Goal: Book appointment/travel/reservation

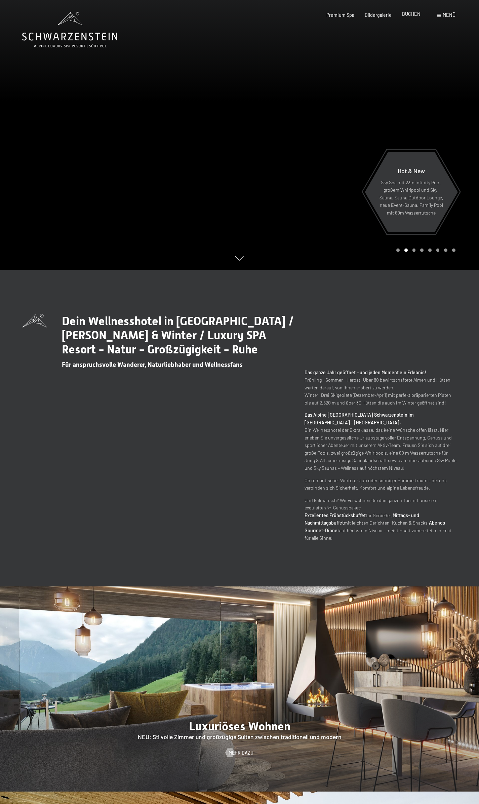
click at [413, 13] on span "BUCHEN" at bounding box center [411, 14] width 18 height 6
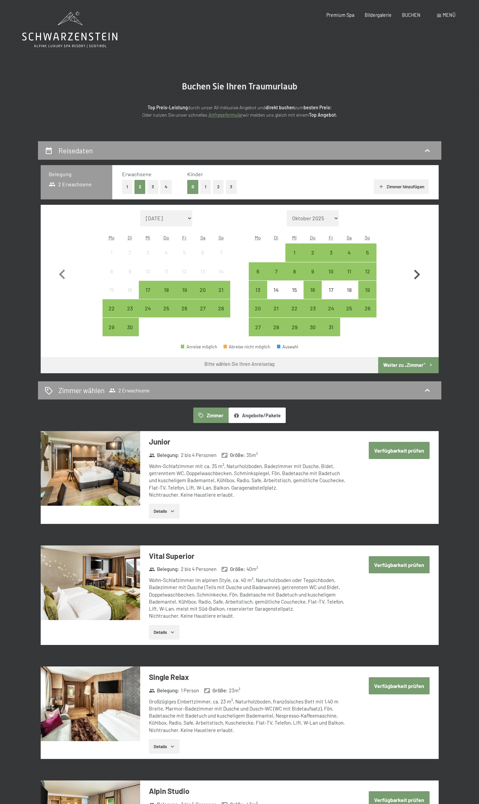
click at [419, 274] on icon "button" at bounding box center [417, 275] width 6 height 10
select select "[DATE]"
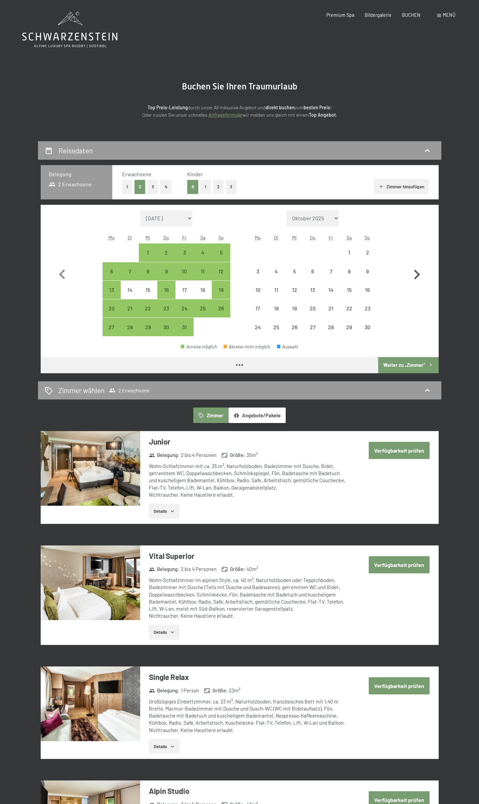
select select "[DATE]"
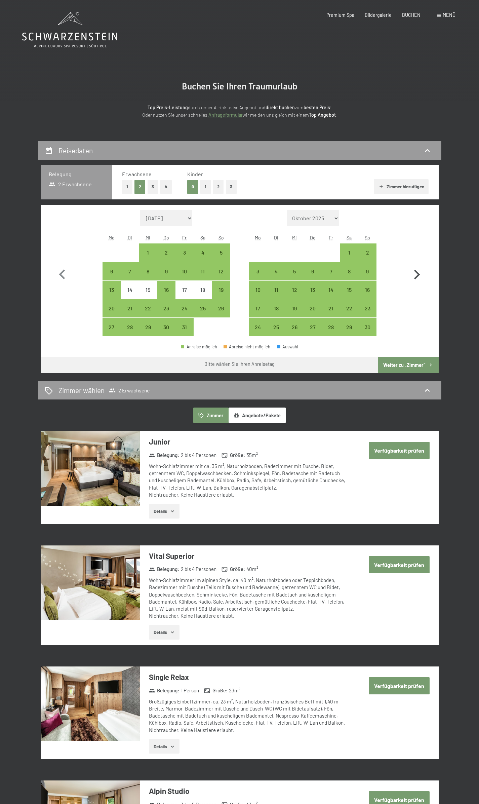
click at [413, 274] on icon "button" at bounding box center [416, 274] width 19 height 19
select select "2025-11-01"
select select "2025-12-01"
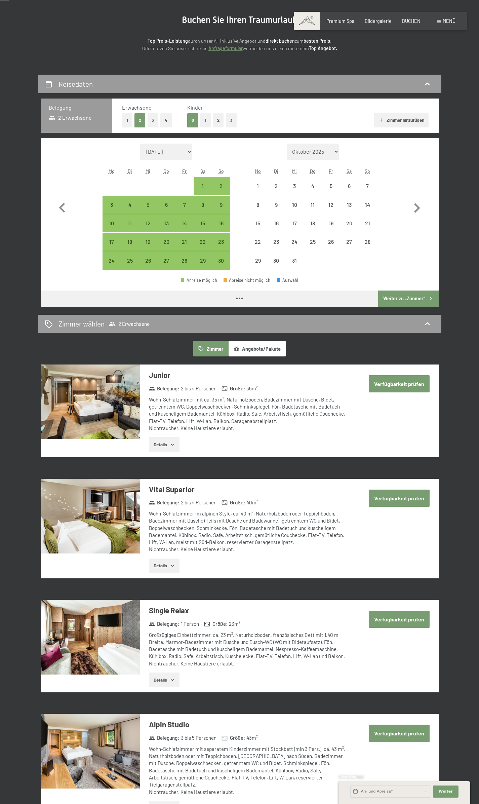
select select "2025-11-01"
select select "2025-12-01"
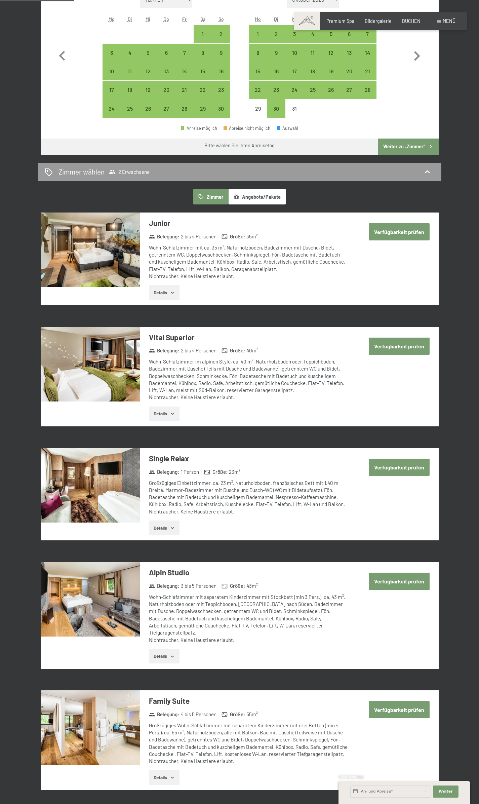
scroll to position [168, 0]
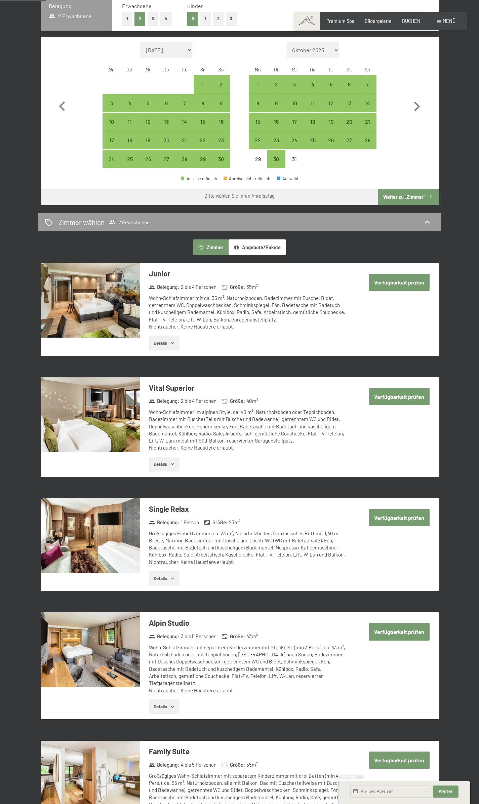
click at [209, 245] on button "Zimmer" at bounding box center [210, 246] width 35 height 15
click at [124, 223] on span "2 Erwachsene" at bounding box center [129, 222] width 41 height 7
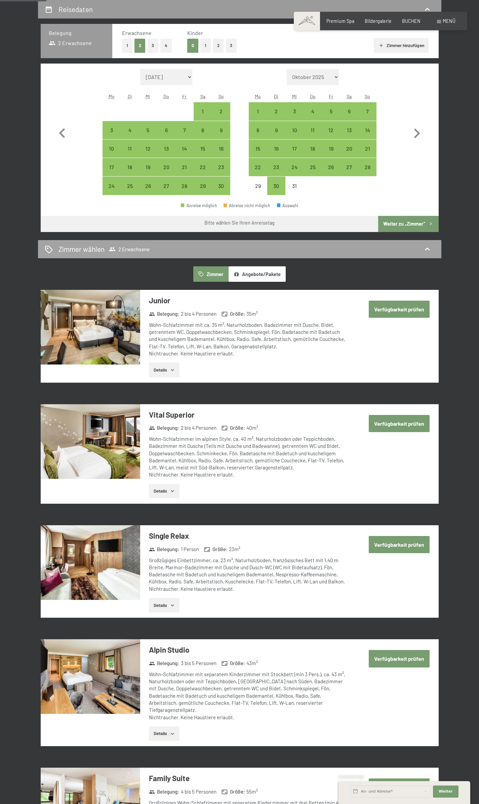
select select "2025-11-01"
select select "2025-12-01"
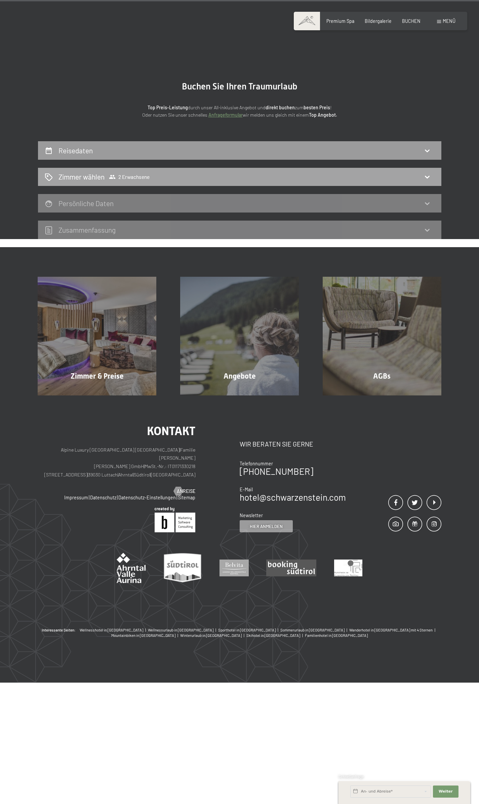
scroll to position [0, 0]
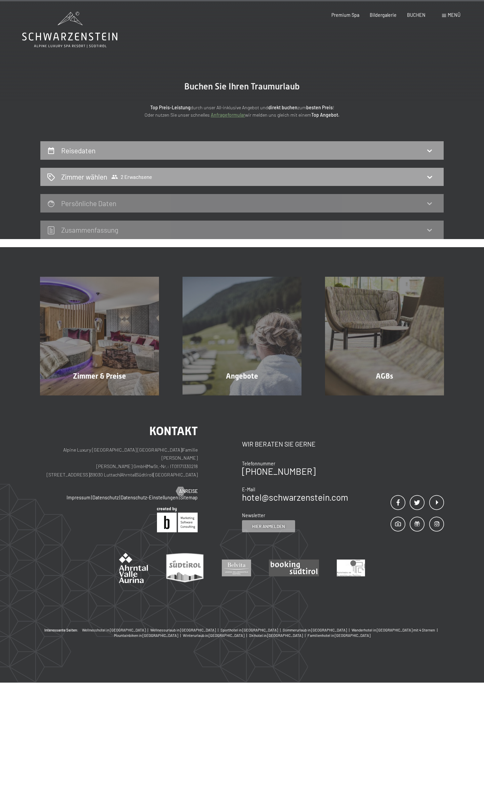
click at [145, 174] on span "2 Erwachsene" at bounding box center [131, 176] width 41 height 7
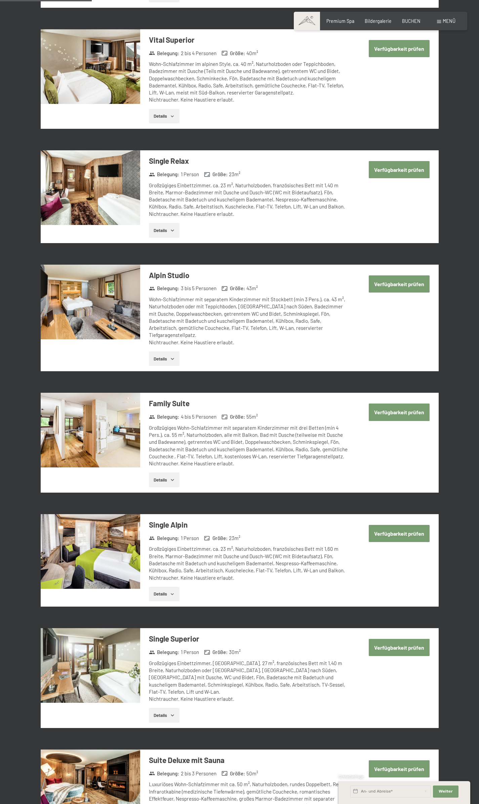
scroll to position [202, 0]
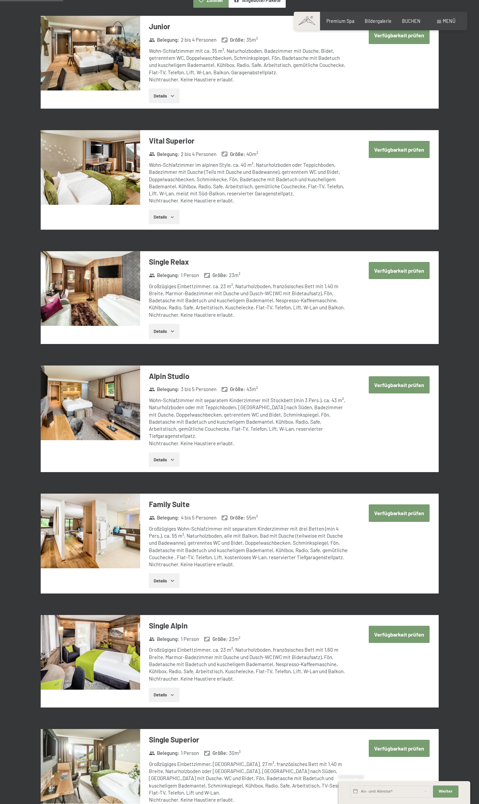
click at [393, 150] on button "Verfügbarkeit prüfen" at bounding box center [399, 149] width 61 height 17
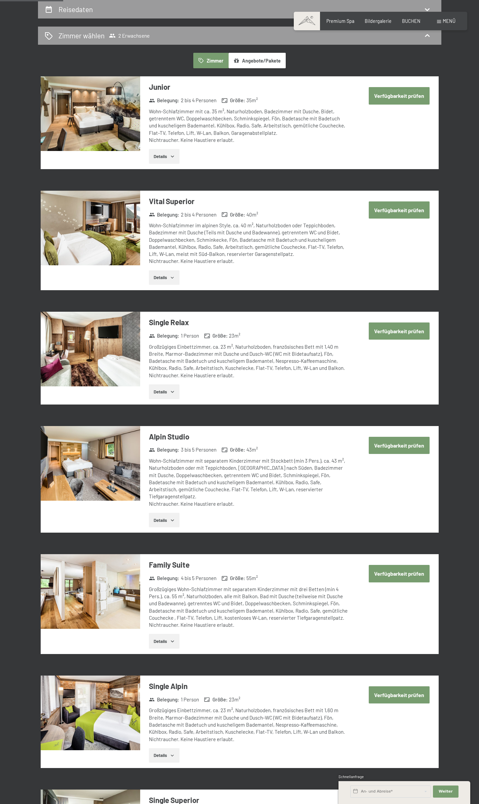
select select "2025-11-01"
select select "2025-12-01"
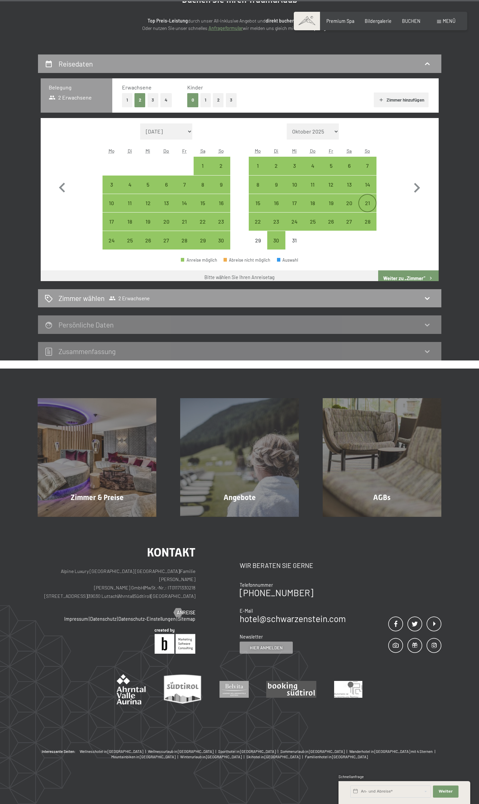
scroll to position [88, 0]
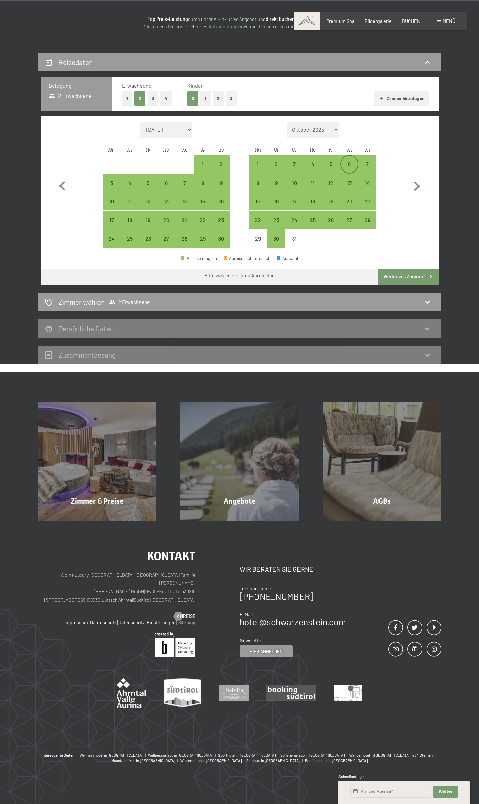
click at [346, 165] on div "6" at bounding box center [349, 169] width 17 height 17
select select "2025-11-01"
select select "2025-12-01"
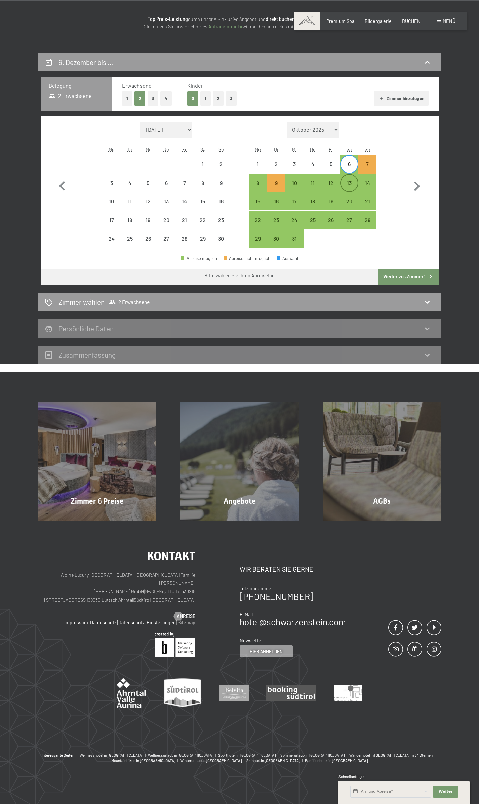
click at [351, 180] on div "13" at bounding box center [349, 188] width 17 height 17
select select "2025-11-01"
select select "2025-12-01"
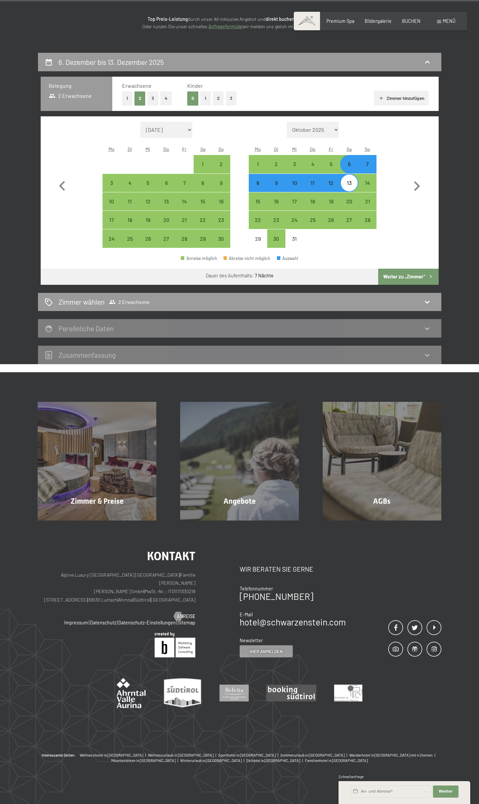
click at [415, 277] on button "Weiter zu „Zimmer“" at bounding box center [408, 277] width 60 height 16
select select "2025-11-01"
select select "2025-12-01"
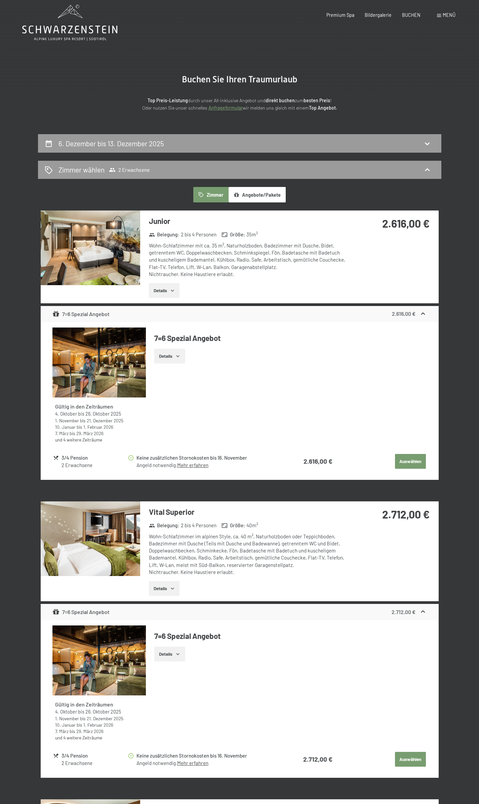
scroll to position [0, 0]
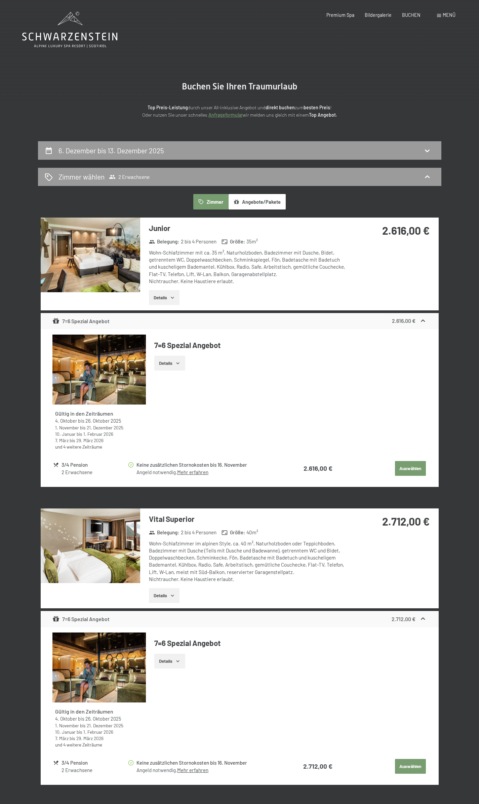
click at [261, 200] on button "Angebote/Pakete" at bounding box center [257, 201] width 57 height 15
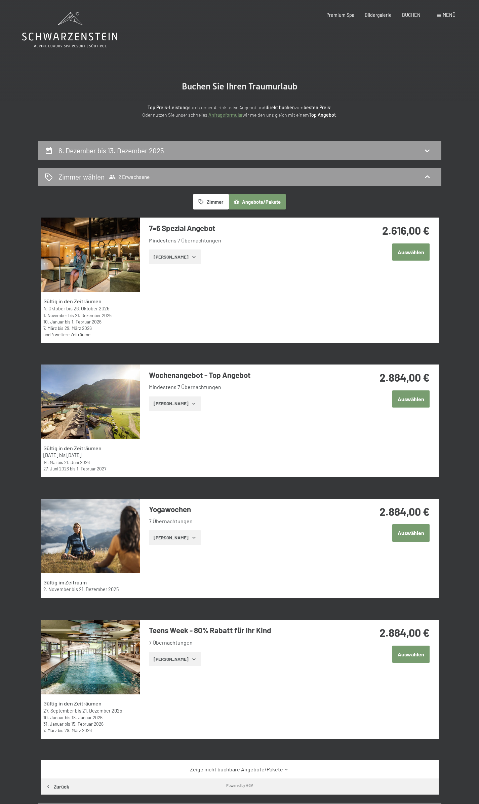
click at [211, 203] on button "Zimmer" at bounding box center [210, 201] width 35 height 15
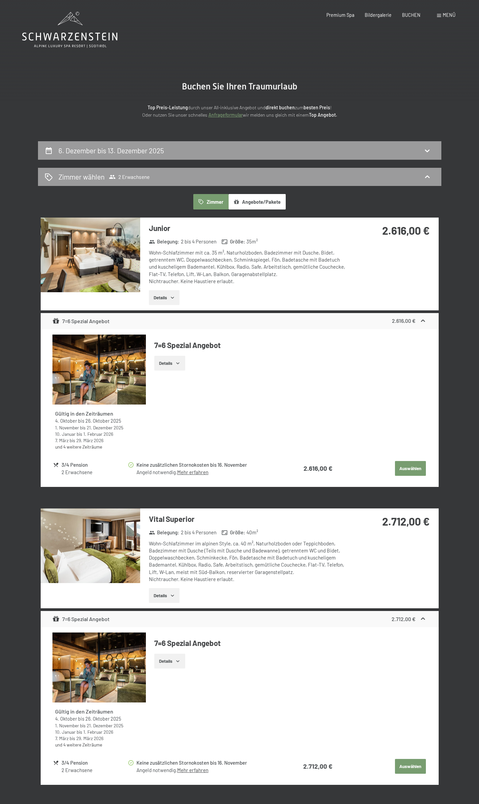
click at [169, 296] on button "Details" at bounding box center [164, 297] width 31 height 15
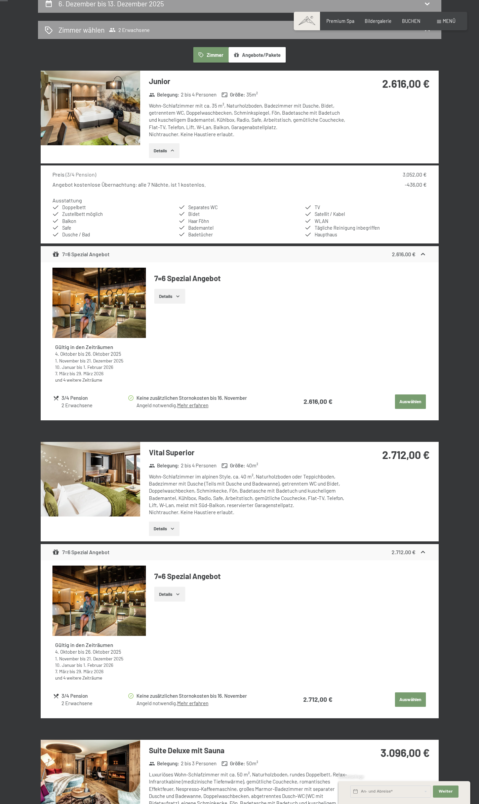
scroll to position [34, 0]
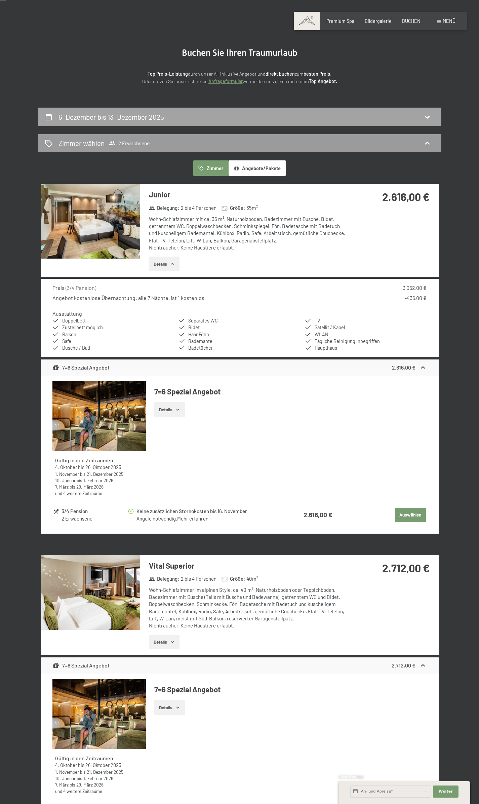
click at [210, 121] on div "6. Dezember bis 13. Dezember 2025" at bounding box center [240, 117] width 390 height 10
select select "2025-11-01"
select select "2025-12-01"
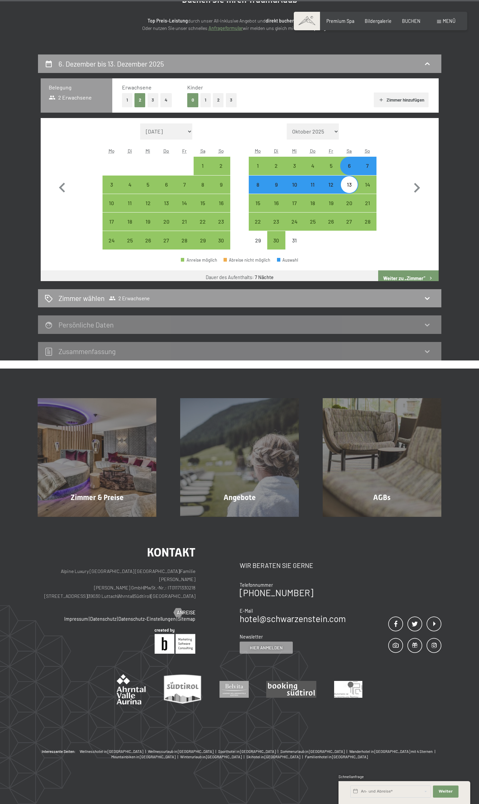
scroll to position [88, 0]
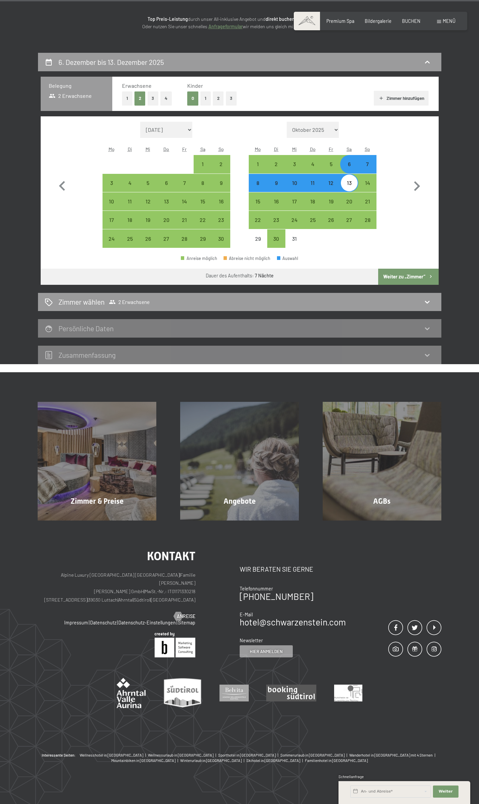
click at [350, 163] on div "6" at bounding box center [349, 169] width 17 height 17
select select "2025-11-01"
select select "2025-12-01"
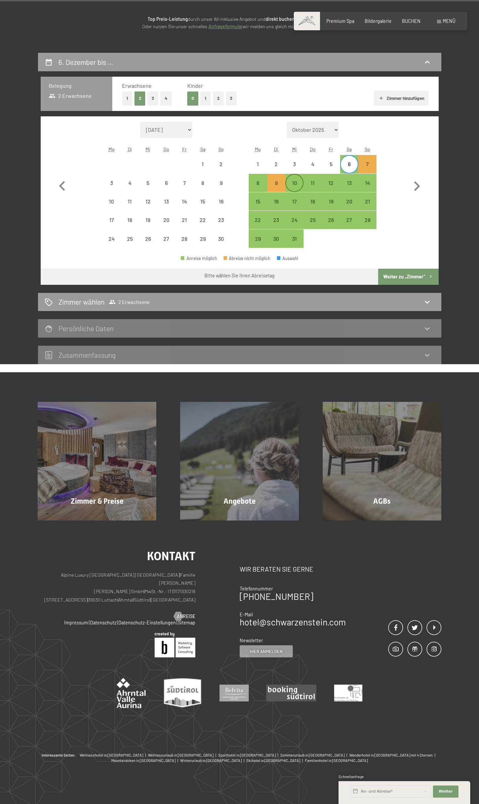
click at [294, 181] on div "10" at bounding box center [294, 188] width 17 height 17
select select "2025-11-01"
select select "2025-12-01"
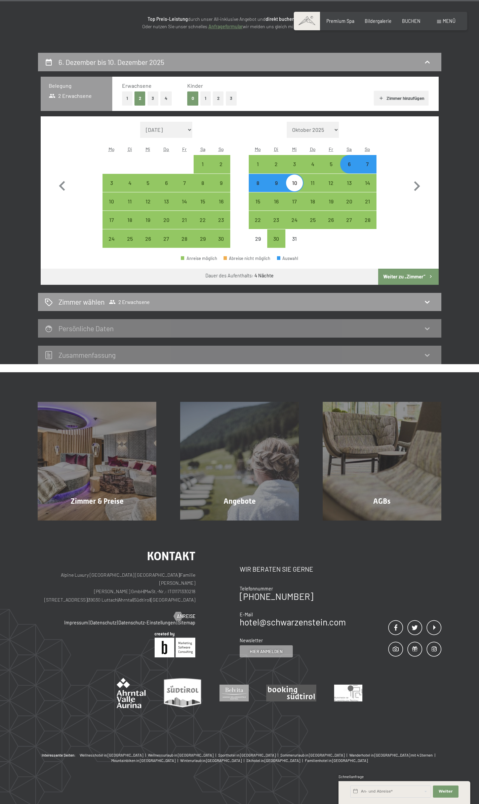
click at [404, 274] on button "Weiter zu „Zimmer“" at bounding box center [408, 277] width 60 height 16
select select "2025-11-01"
select select "2025-12-01"
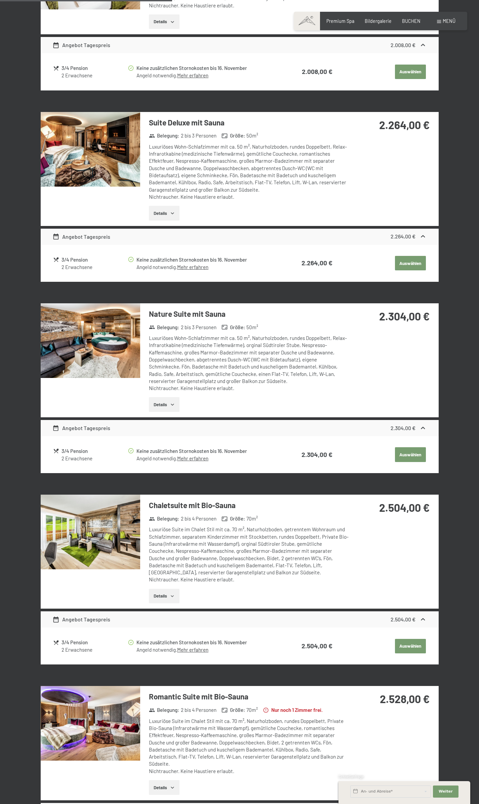
scroll to position [357, 0]
